Goal: Navigation & Orientation: Go to known website

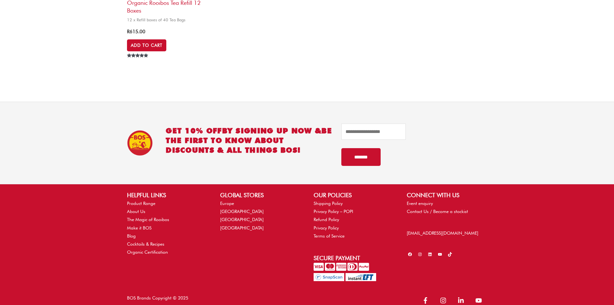
scroll to position [707, 0]
